Goal: Complete application form

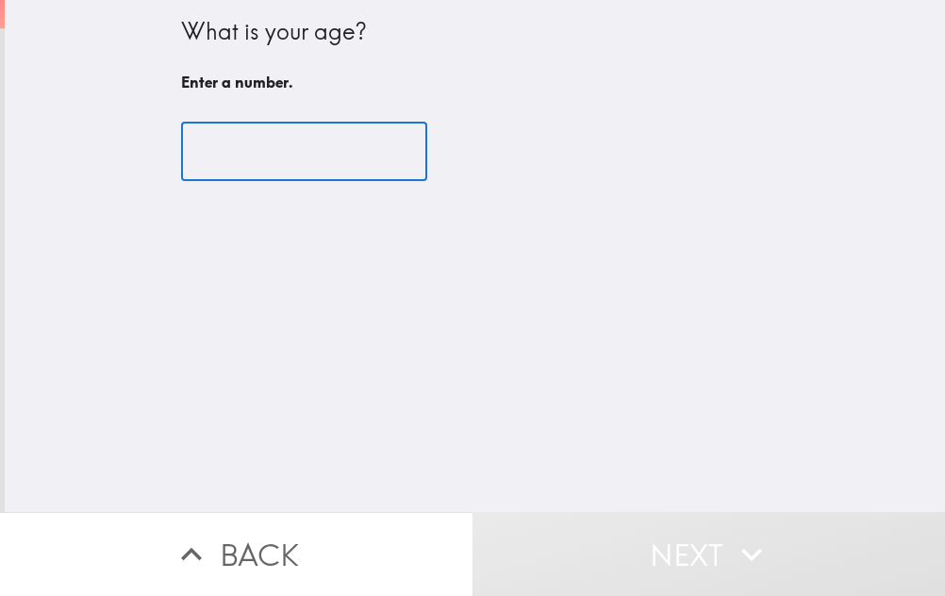
click at [271, 149] on input "number" at bounding box center [304, 152] width 246 height 59
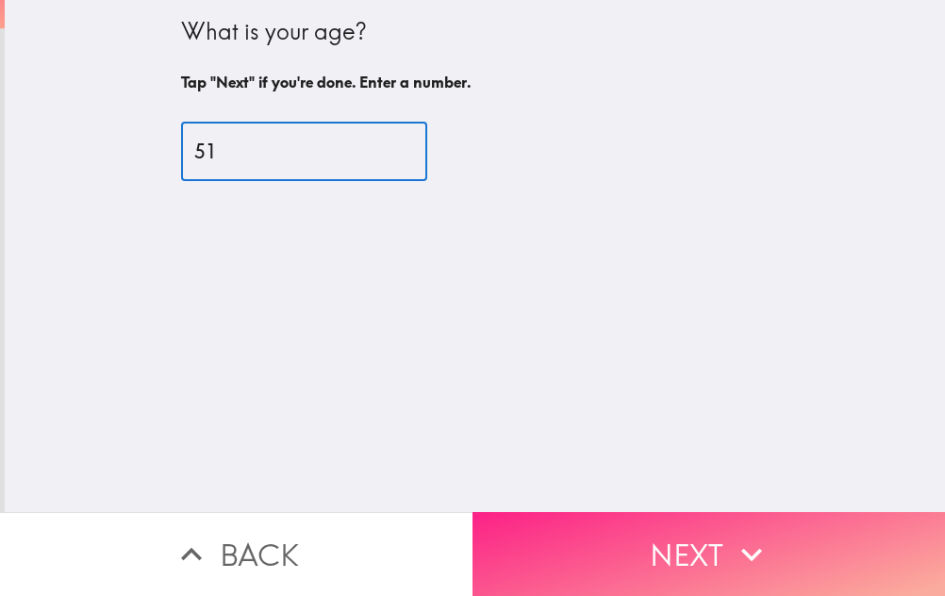
type input "51"
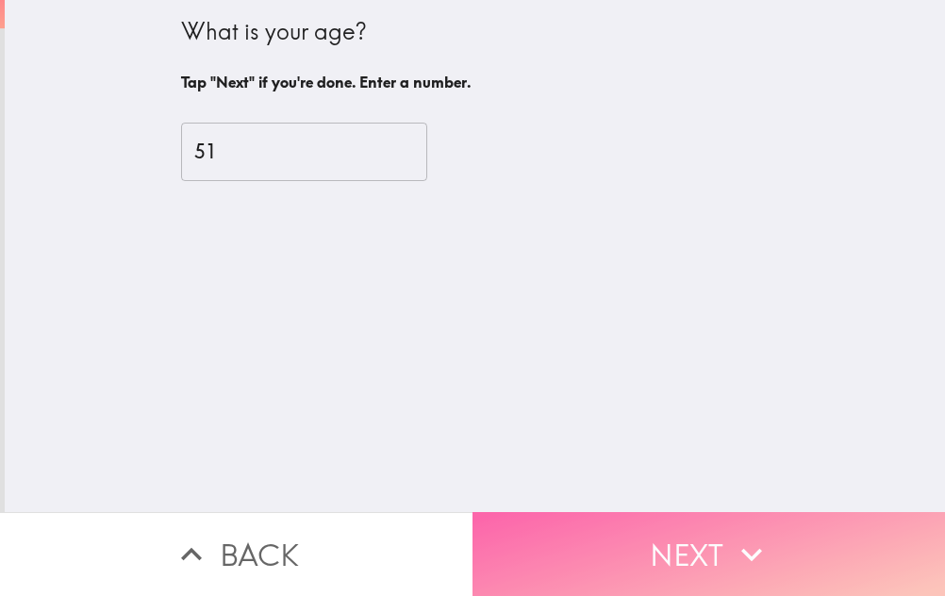
click at [598, 563] on button "Next" at bounding box center [709, 554] width 473 height 84
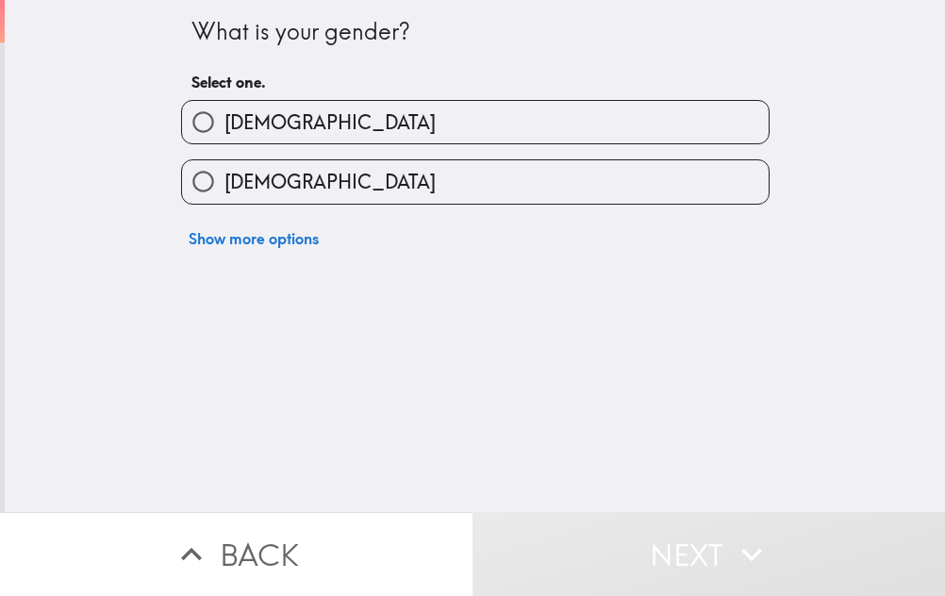
click at [304, 100] on div "[DEMOGRAPHIC_DATA]" at bounding box center [475, 122] width 589 height 44
click at [304, 109] on label "[DEMOGRAPHIC_DATA]" at bounding box center [475, 122] width 587 height 42
click at [225, 109] on input "[DEMOGRAPHIC_DATA]" at bounding box center [203, 122] width 42 height 42
radio input "true"
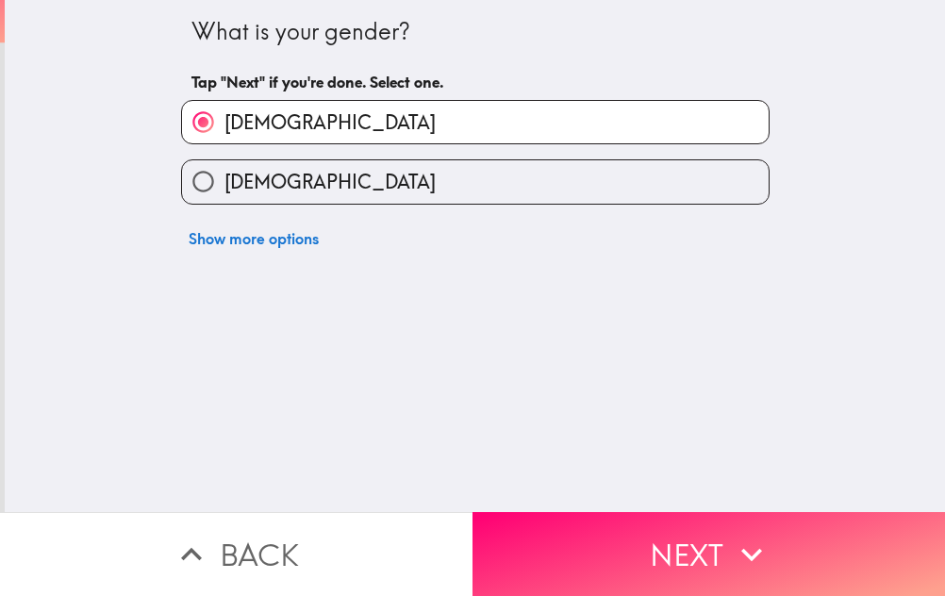
click at [557, 517] on button "Next" at bounding box center [709, 554] width 473 height 84
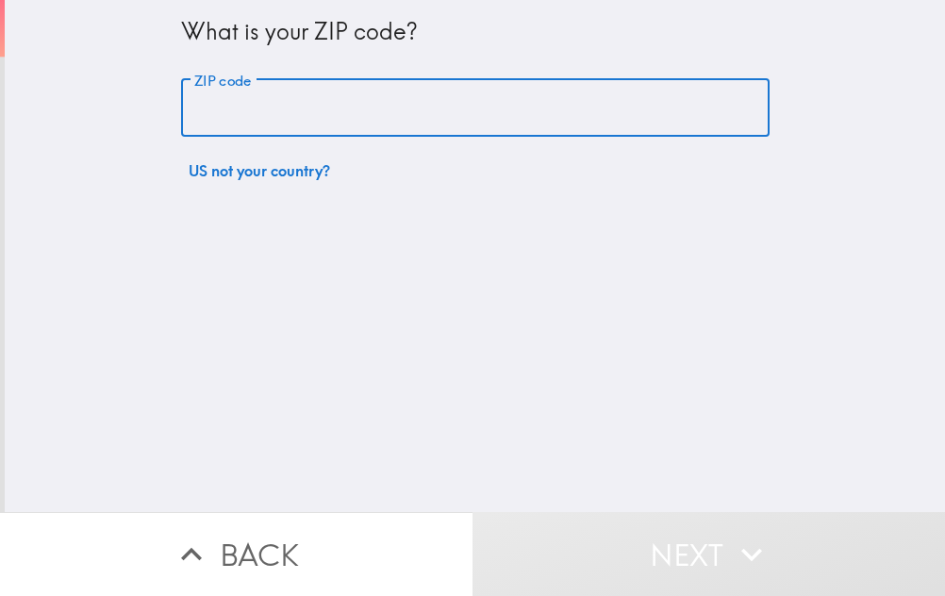
click at [226, 105] on input "ZIP code" at bounding box center [475, 108] width 589 height 59
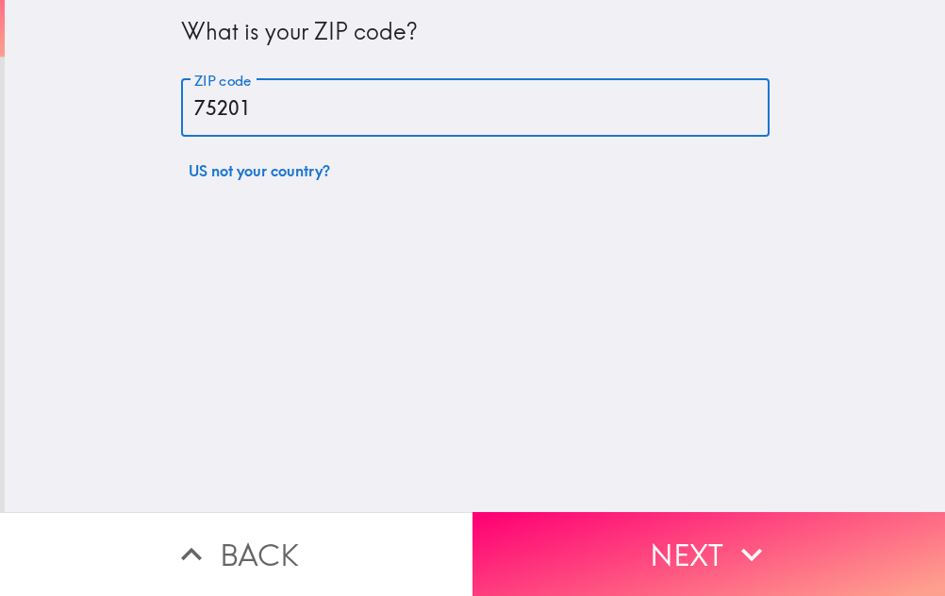
type input "75201"
click at [543, 563] on button "Next" at bounding box center [709, 554] width 473 height 84
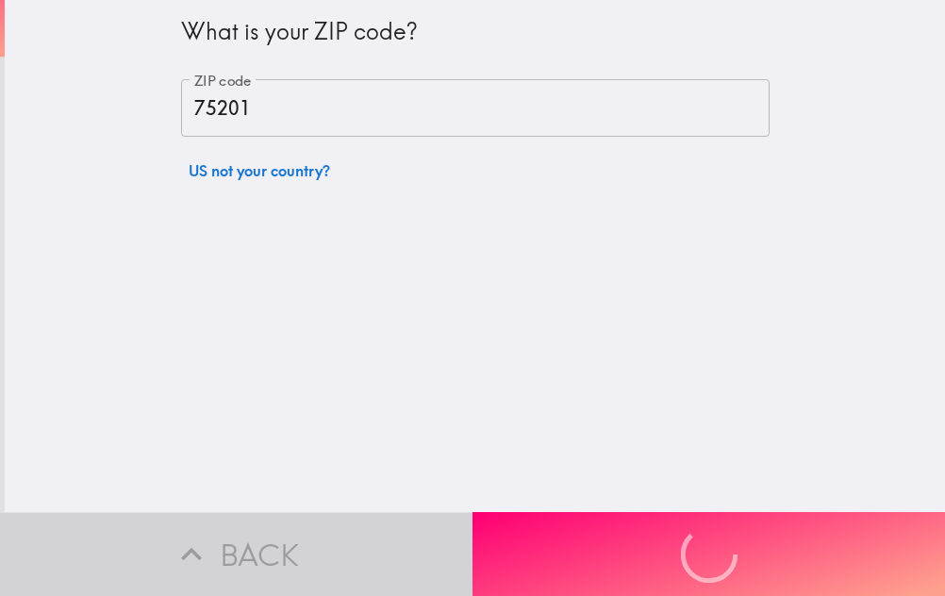
click at [544, 563] on div "Back Next" at bounding box center [472, 554] width 945 height 84
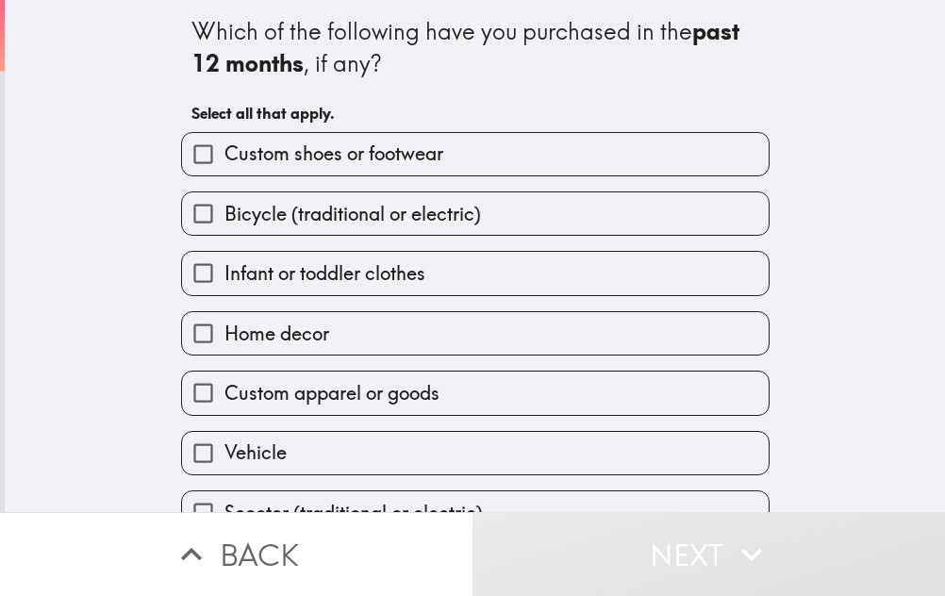
click at [298, 272] on span "Infant or toddler clothes" at bounding box center [325, 273] width 201 height 26
click at [225, 272] on input "Infant or toddler clothes" at bounding box center [203, 273] width 42 height 42
drag, startPoint x: 298, startPoint y: 272, endPoint x: 217, endPoint y: 163, distance: 135.5
click at [292, 266] on span "Infant or toddler clothes" at bounding box center [325, 273] width 201 height 26
click at [225, 266] on input "Infant or toddler clothes" at bounding box center [203, 273] width 42 height 42
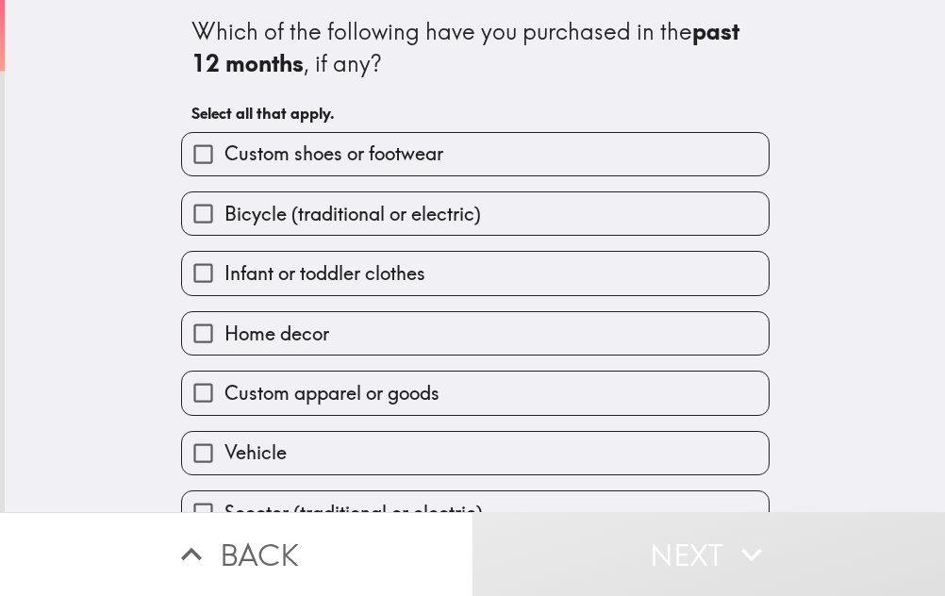
checkbox input "false"
drag, startPoint x: 184, startPoint y: 36, endPoint x: 255, endPoint y: 118, distance: 108.4
click at [255, 127] on div "Which of the following have you purchased in the past 12 months , if any? Selec…" at bounding box center [476, 297] width 604 height 595
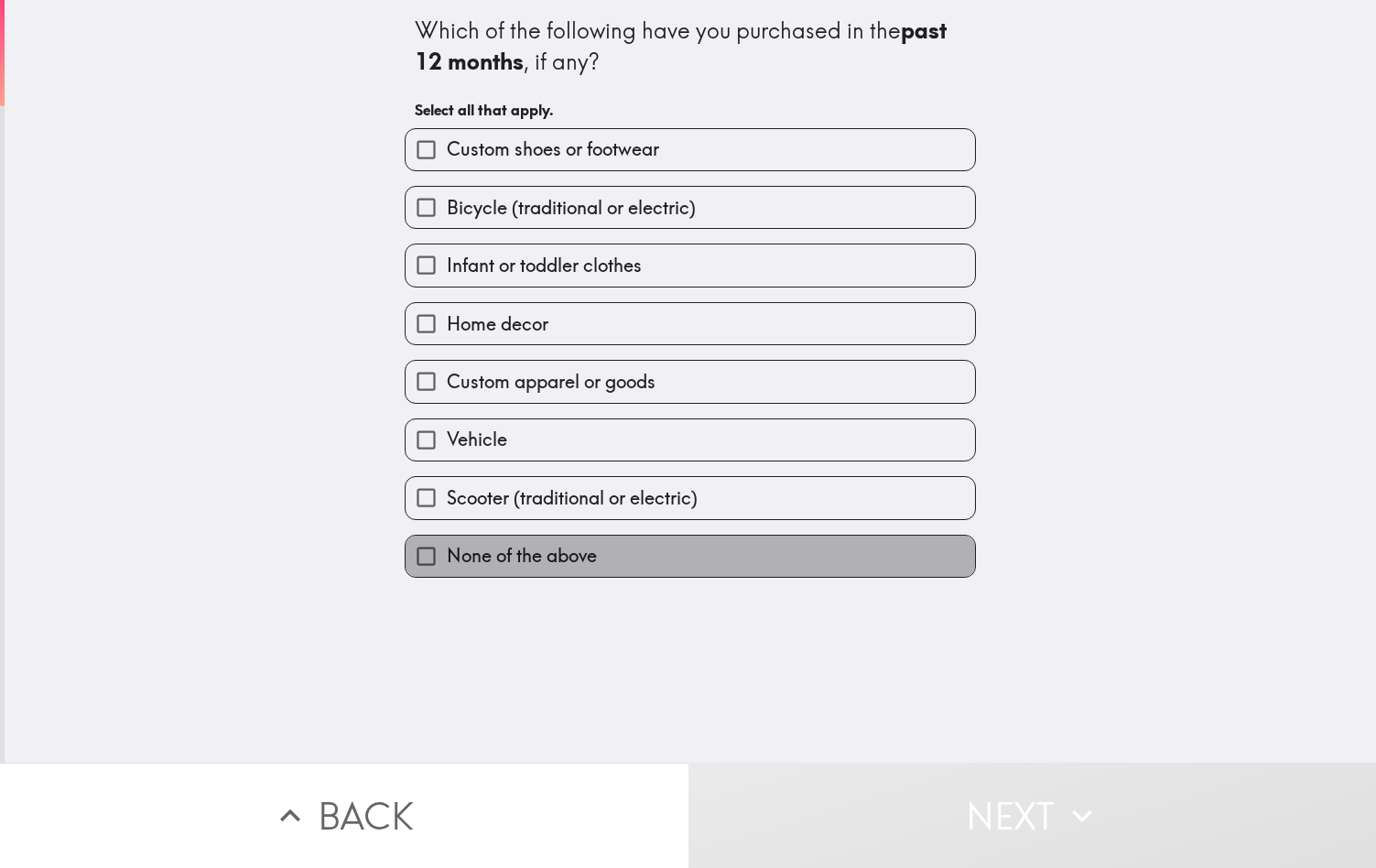
click at [762, 563] on label "None of the above" at bounding box center [690, 556] width 570 height 41
click at [446, 563] on input "None of the above" at bounding box center [426, 556] width 41 height 41
checkbox input "true"
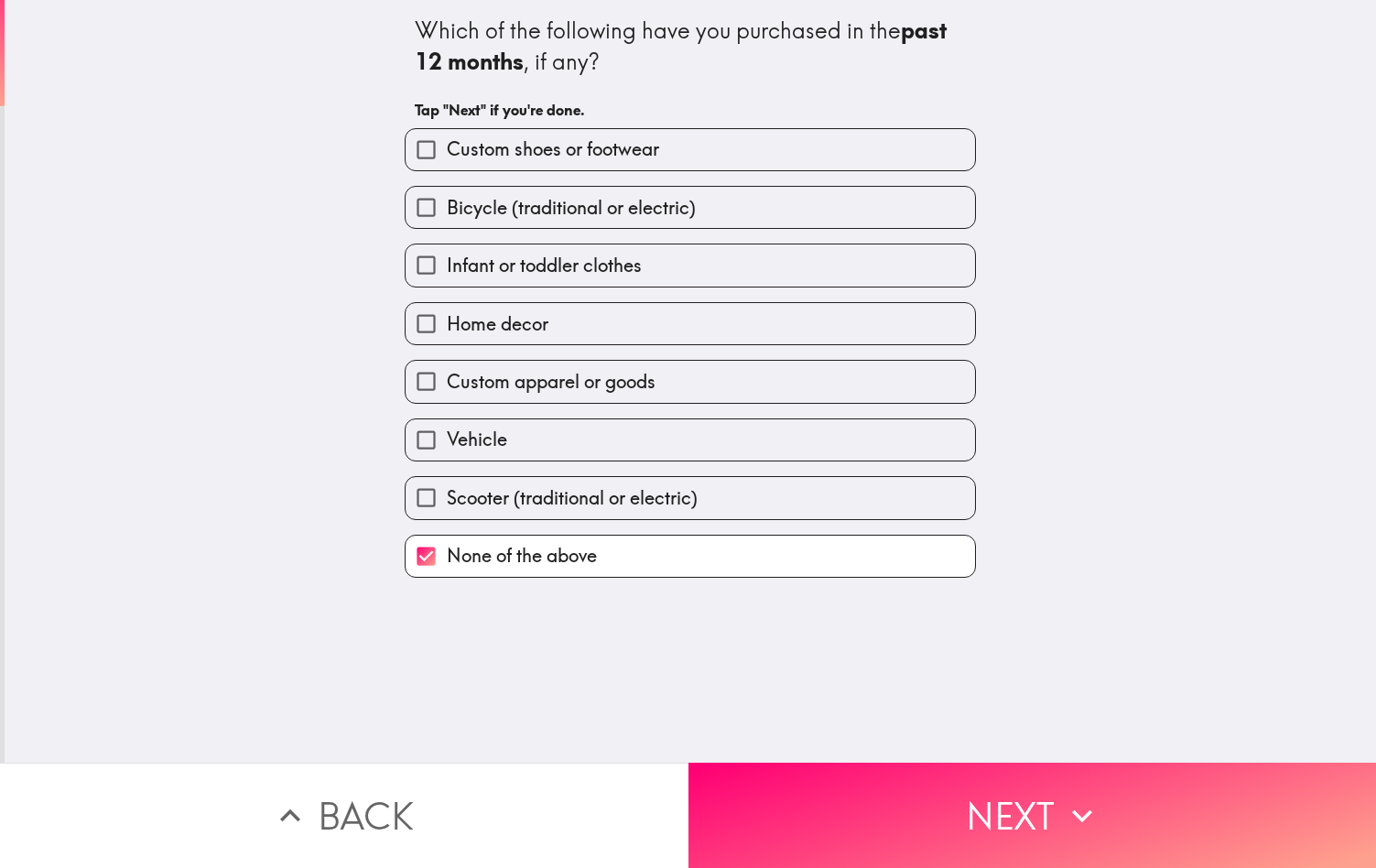
click at [702, 533] on div "None of the above" at bounding box center [683, 548] width 586 height 57
click at [917, 577] on button "Next" at bounding box center [1033, 815] width 689 height 106
